Goal: Navigation & Orientation: Find specific page/section

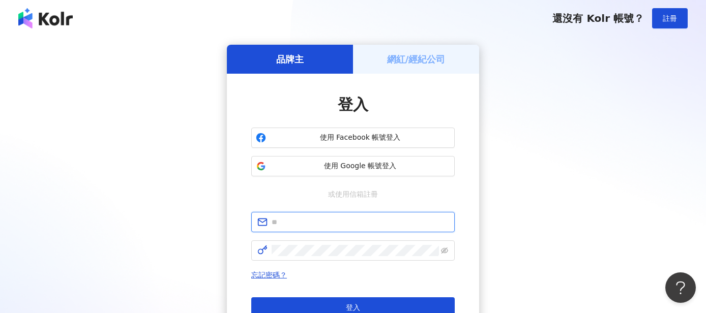
type input "**********"
click at [320, 61] on div "網紅/經紀公司" at bounding box center [416, 59] width 126 height 29
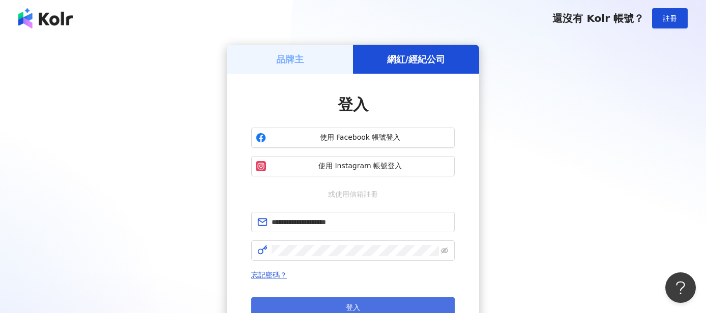
click at [320, 142] on button "登入" at bounding box center [352, 308] width 203 height 20
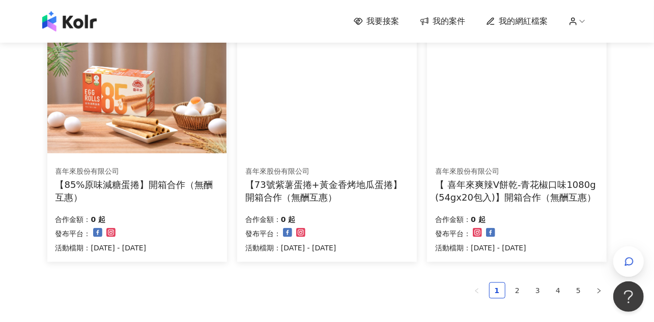
scroll to position [769, 0]
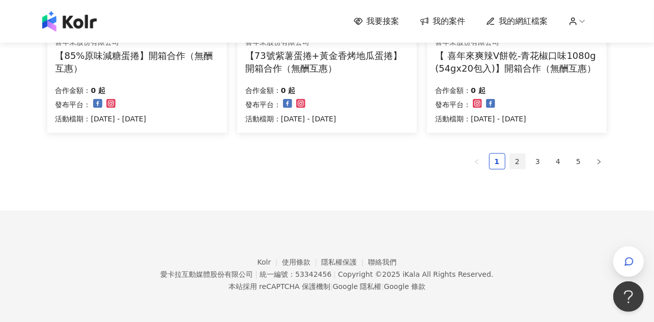
click at [320, 142] on link "2" at bounding box center [517, 161] width 15 height 15
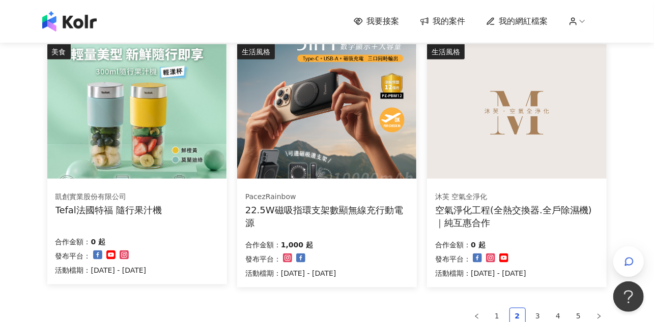
scroll to position [712, 0]
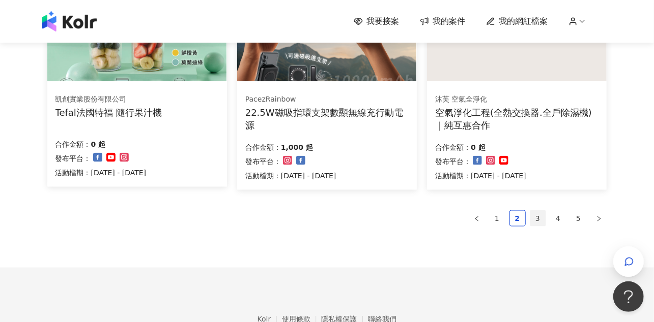
click at [320, 142] on link "3" at bounding box center [537, 218] width 15 height 15
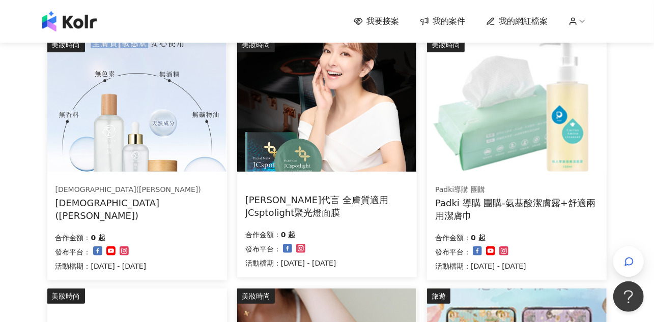
scroll to position [0, 0]
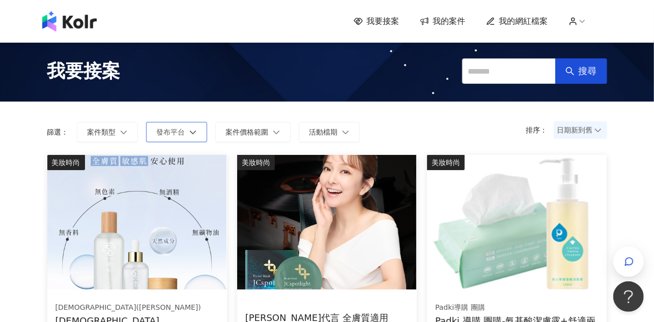
click at [169, 132] on span "發布平台" at bounding box center [171, 132] width 28 height 8
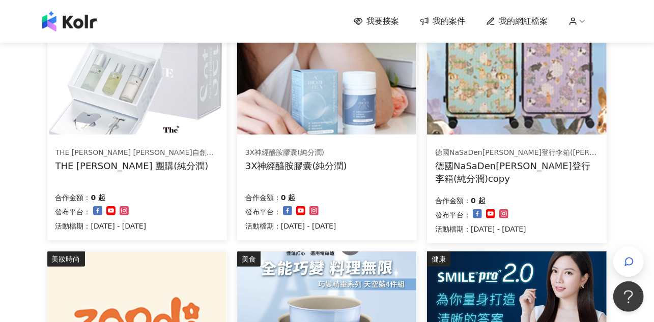
scroll to position [712, 0]
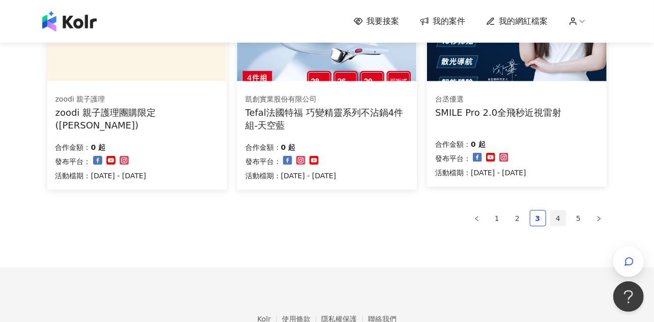
click at [320, 142] on link "4" at bounding box center [557, 218] width 15 height 15
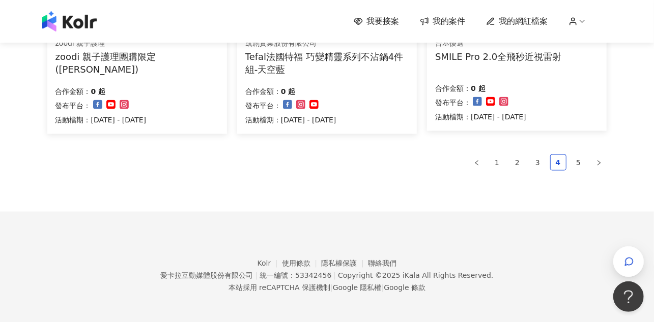
scroll to position [769, 0]
click at [320, 142] on link "5" at bounding box center [578, 161] width 15 height 15
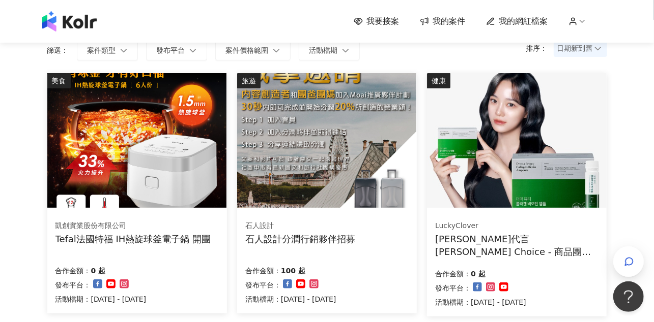
scroll to position [0, 0]
